Goal: Book appointment/travel/reservation

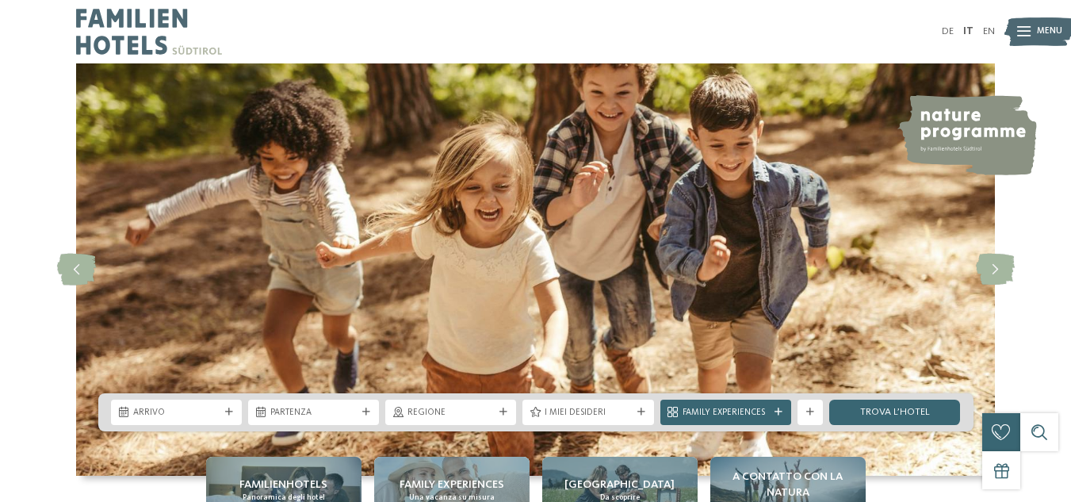
click at [200, 399] on div "Arrivo [GEOGRAPHIC_DATA]" at bounding box center [535, 412] width 875 height 38
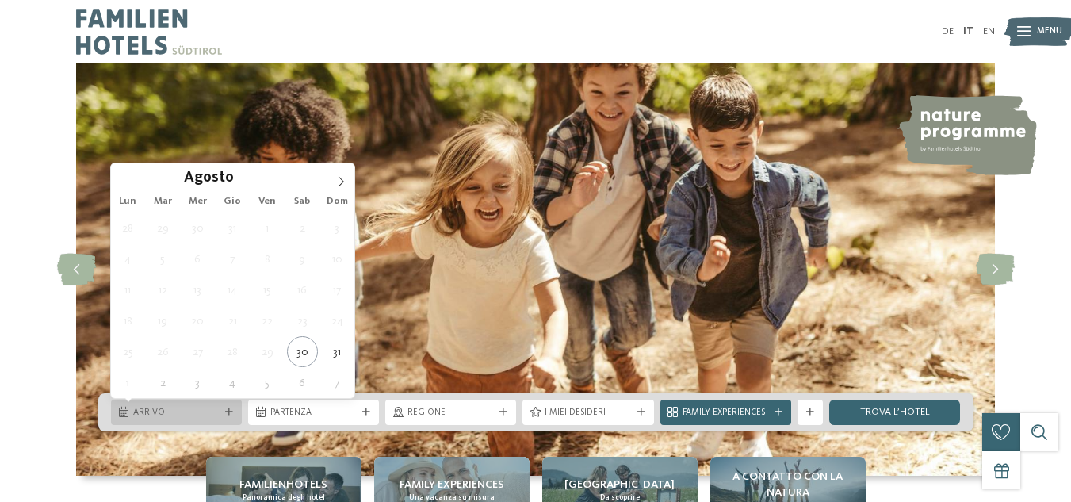
click at [206, 411] on span "Arrivo" at bounding box center [176, 413] width 86 height 13
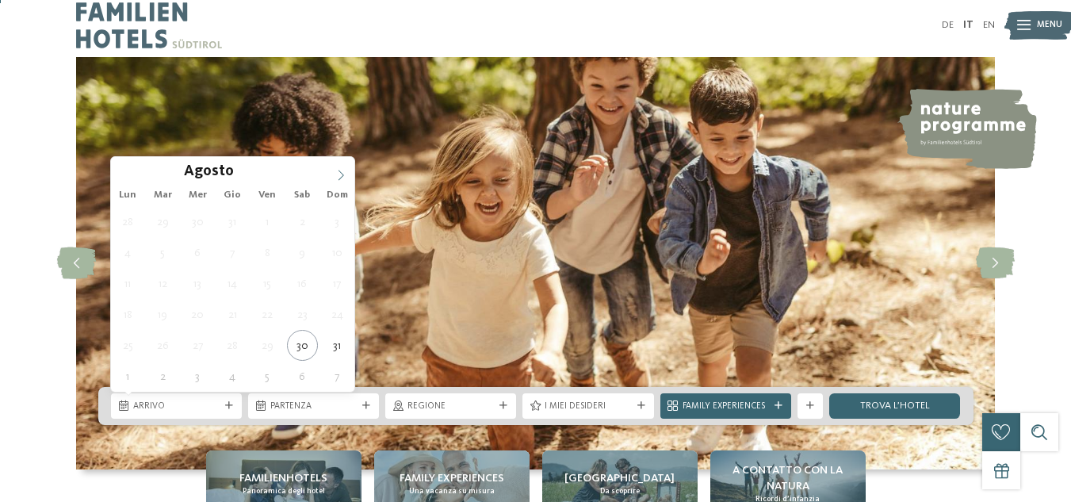
click at [340, 167] on span at bounding box center [340, 170] width 27 height 27
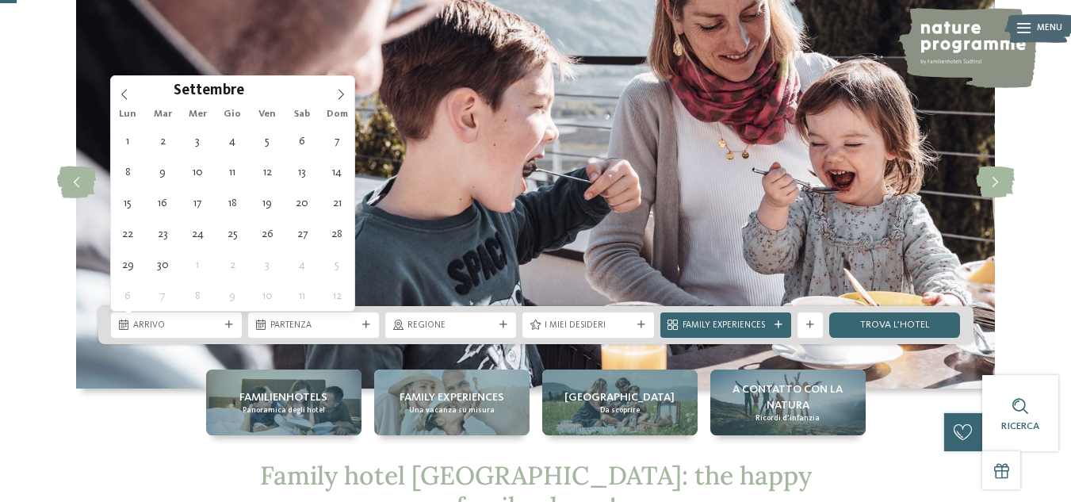
scroll to position [86, 0]
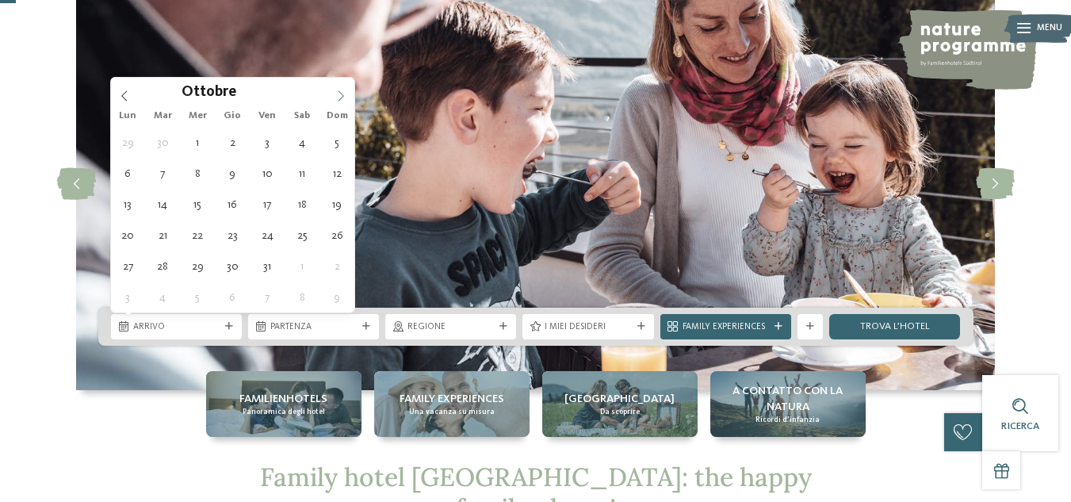
click at [342, 96] on icon at bounding box center [340, 95] width 11 height 11
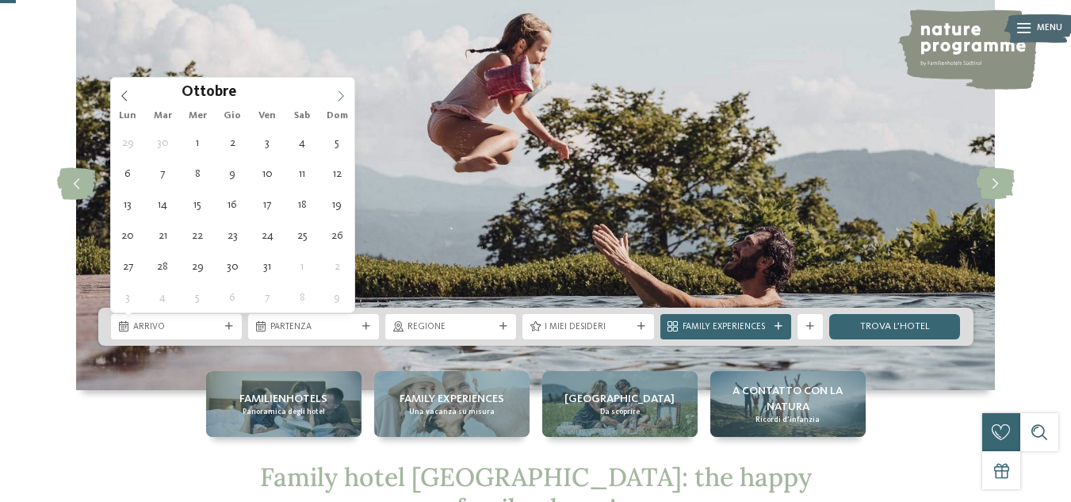
click at [342, 96] on icon at bounding box center [340, 95] width 11 height 11
type input "****"
click at [342, 96] on icon at bounding box center [340, 95] width 11 height 11
type div "[DATE]"
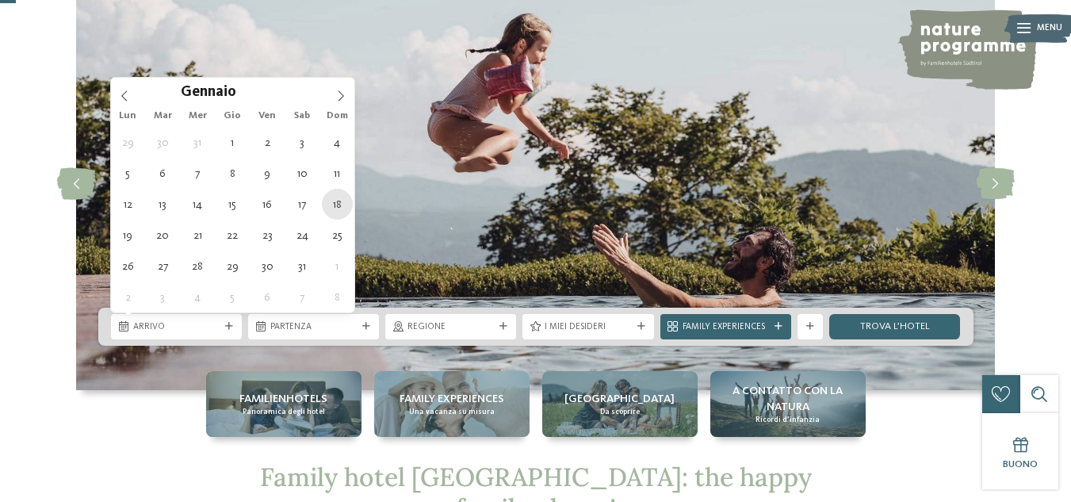
type input "****"
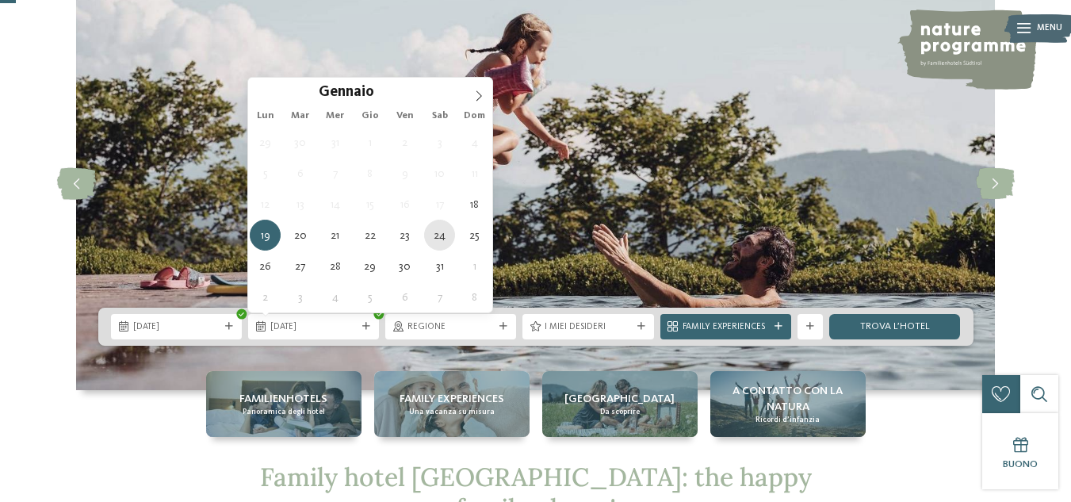
type div "[DATE]"
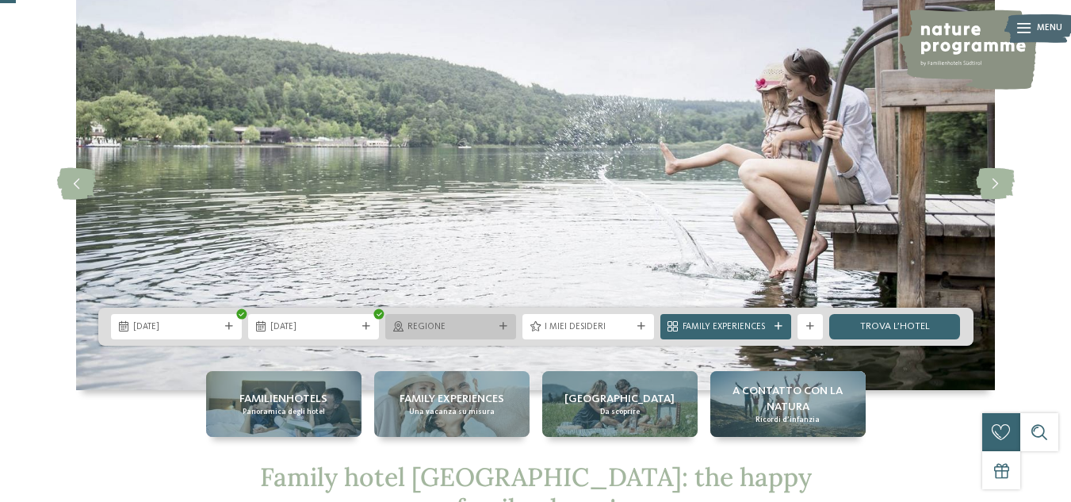
click at [507, 325] on div at bounding box center [503, 327] width 13 height 8
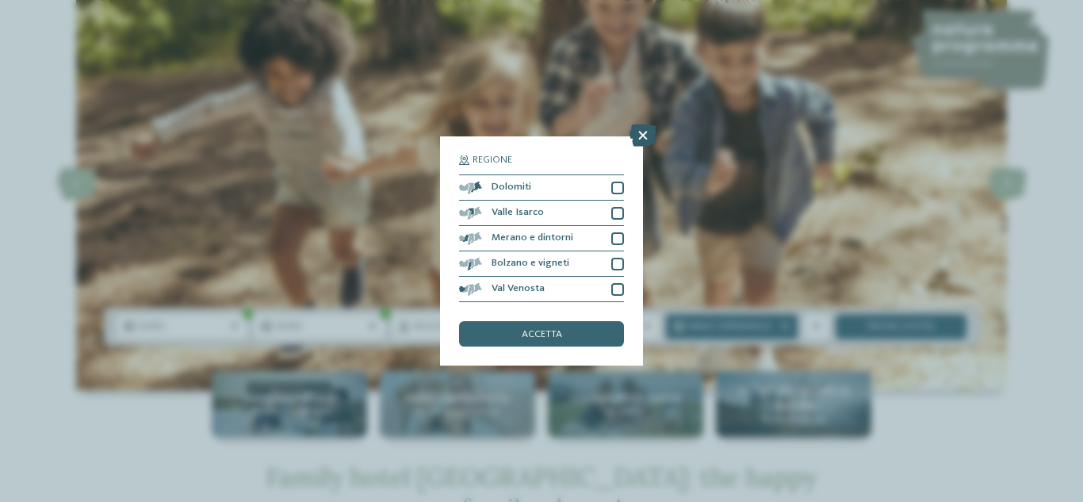
click at [641, 138] on icon at bounding box center [643, 135] width 27 height 22
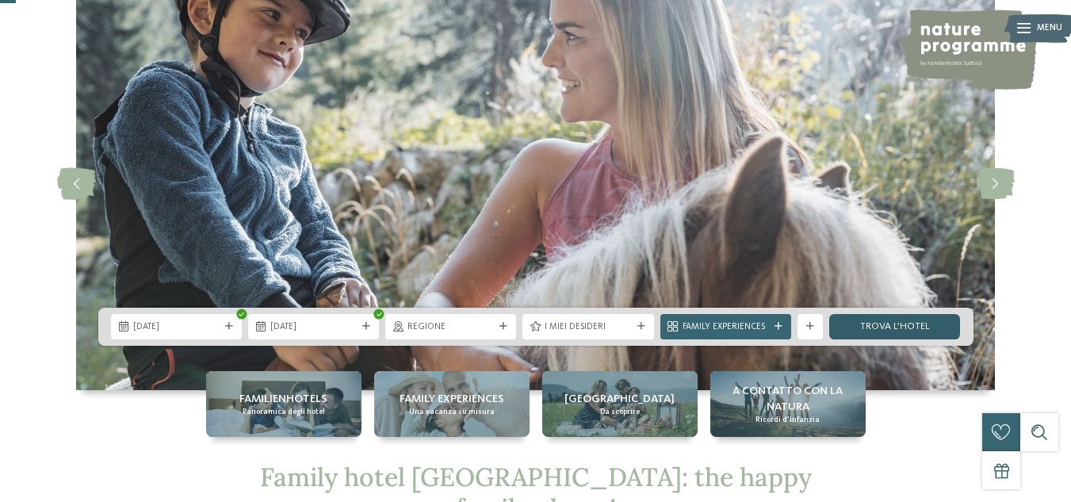
click at [879, 325] on link "trova l’hotel" at bounding box center [894, 326] width 131 height 25
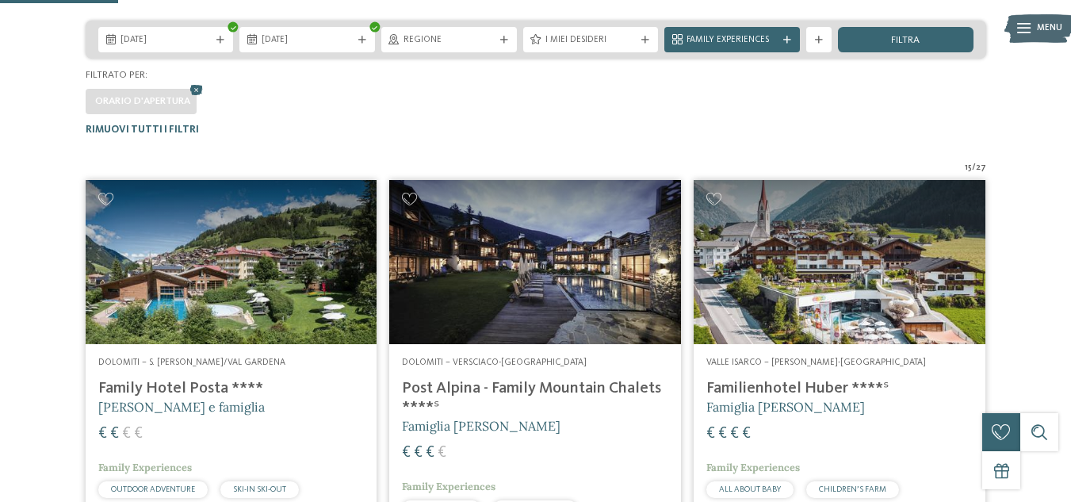
scroll to position [296, 0]
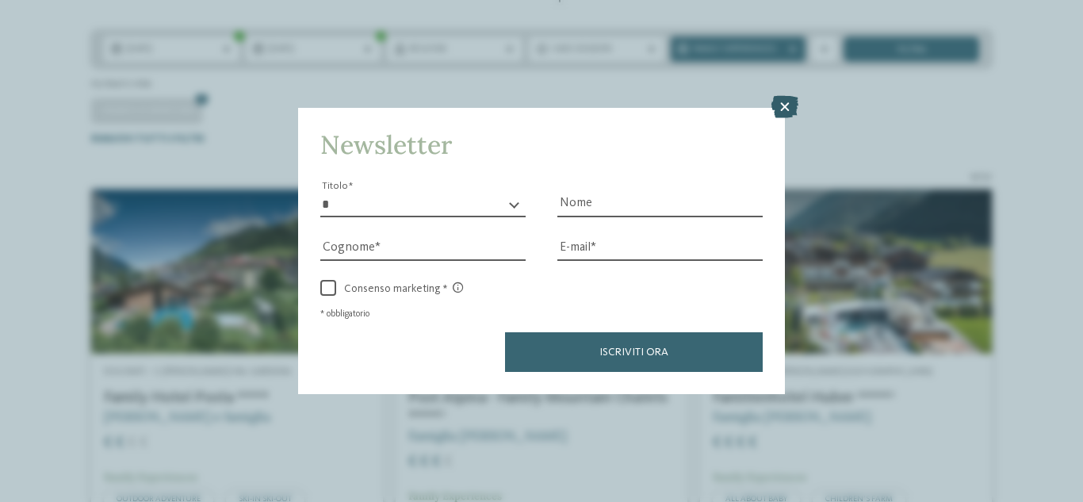
click at [782, 109] on icon at bounding box center [784, 107] width 27 height 22
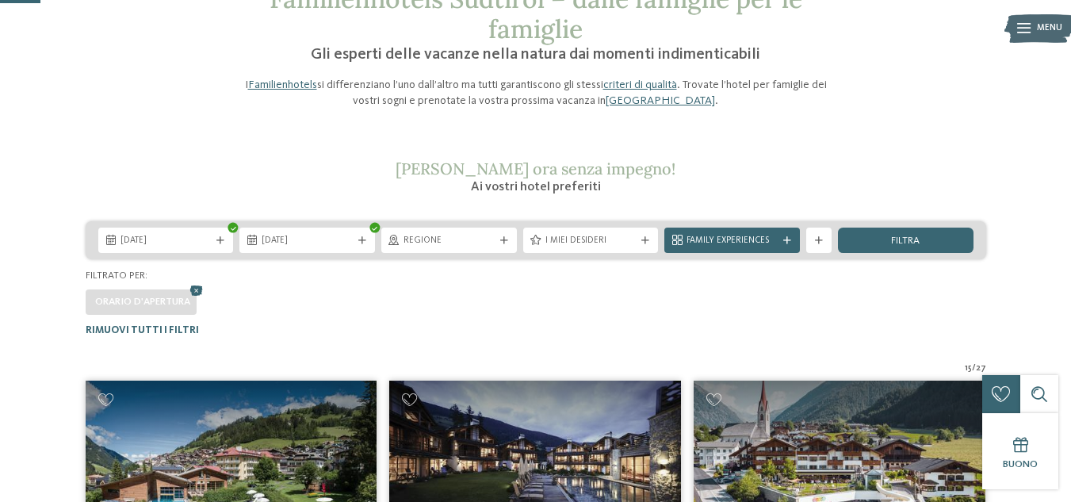
scroll to position [0, 0]
